Goal: Navigation & Orientation: Go to known website

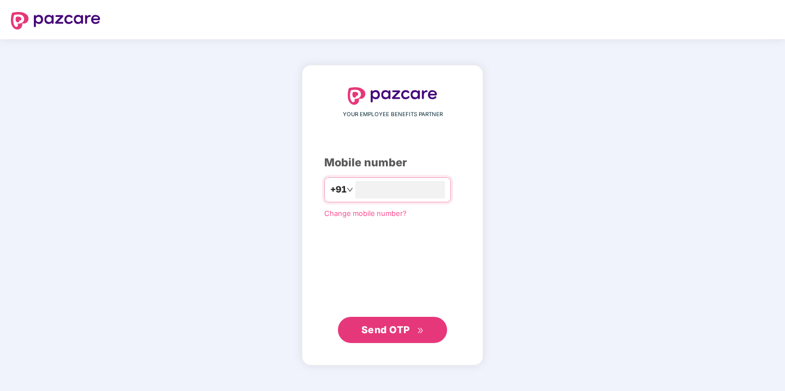
type input "**********"
click at [388, 327] on span "Send OTP" at bounding box center [385, 329] width 49 height 11
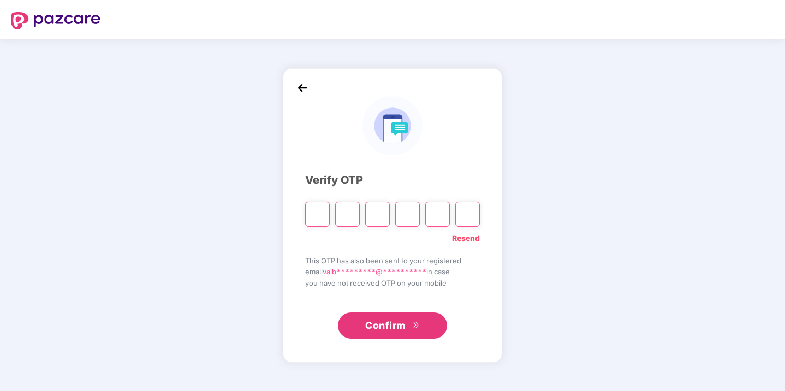
click at [317, 217] on input "Please enter verification code. Digit 1" at bounding box center [317, 214] width 25 height 25
paste input "*"
type input "*"
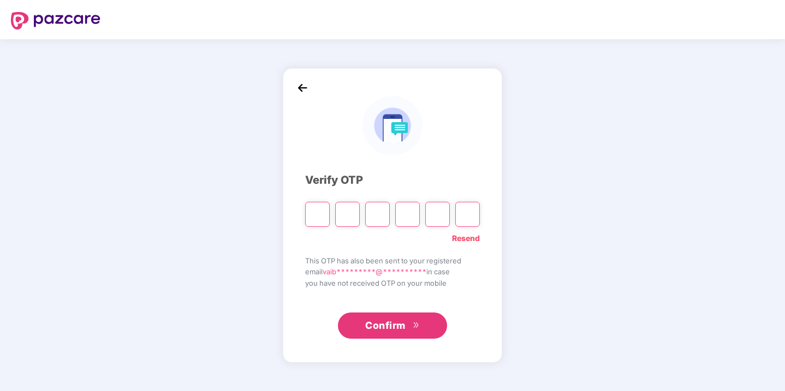
type input "*"
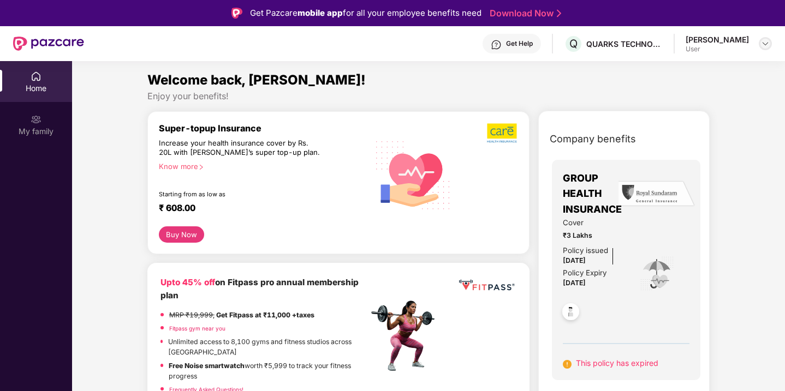
click at [763, 46] on img at bounding box center [765, 43] width 9 height 9
click at [497, 88] on div "Welcome back, [PERSON_NAME]!" at bounding box center [428, 80] width 563 height 21
